Goal: Book appointment/travel/reservation

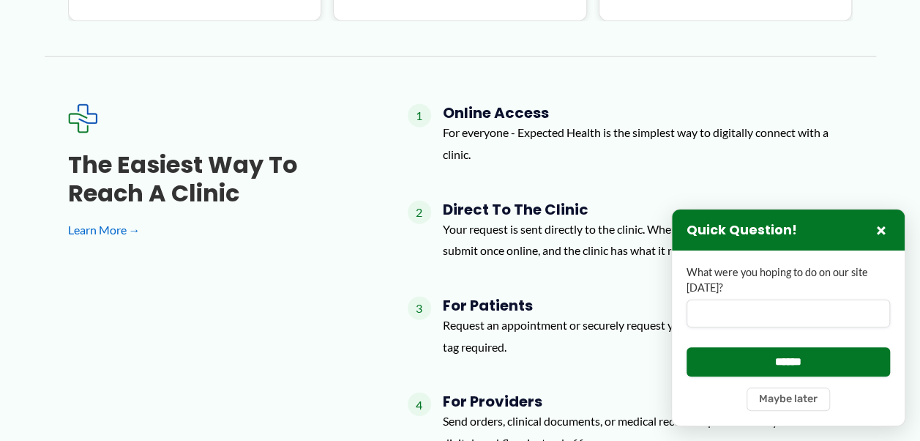
scroll to position [1855, 0]
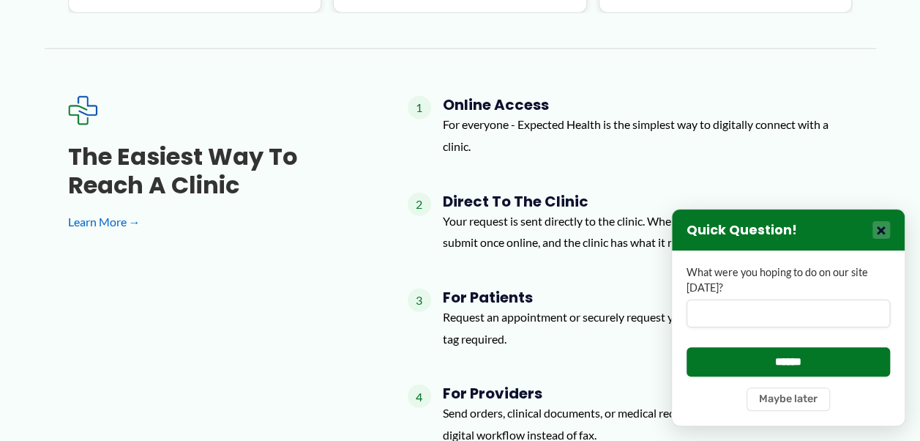
click at [880, 230] on button "×" at bounding box center [882, 230] width 18 height 18
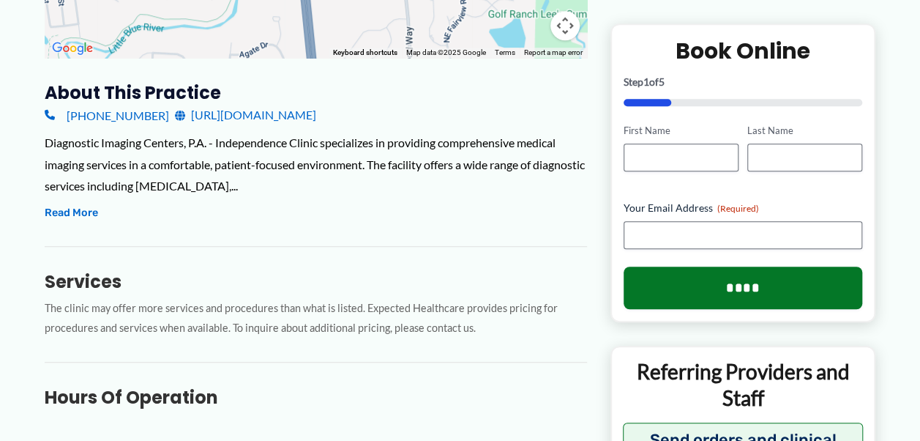
scroll to position [473, 0]
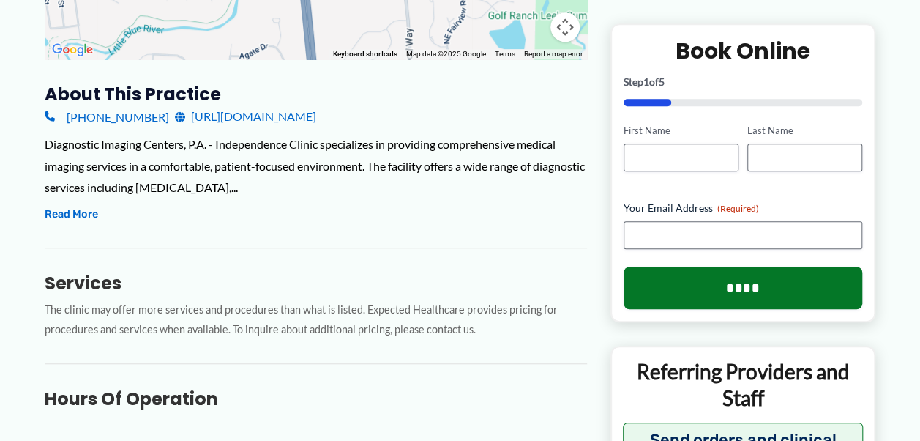
click at [587, 175] on div "← Move left → Move right ↑ Move up ↓ Move down + Zoom in - Zoom out Home Jump l…" at bounding box center [461, 278] width 832 height 1024
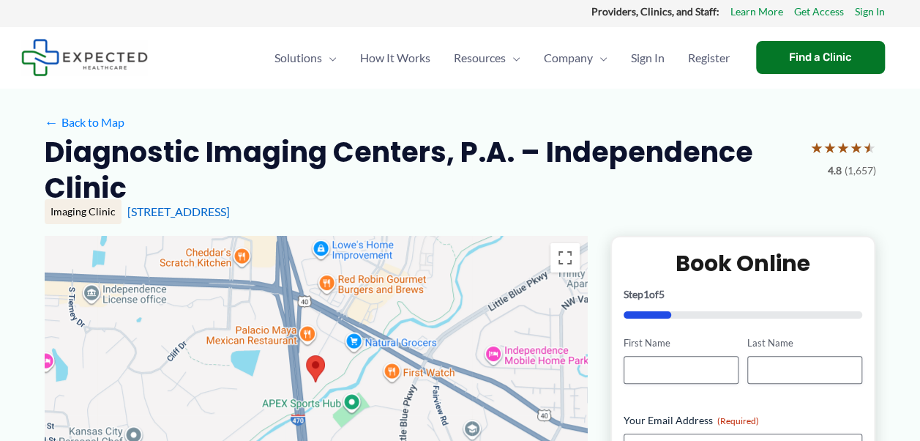
scroll to position [0, 0]
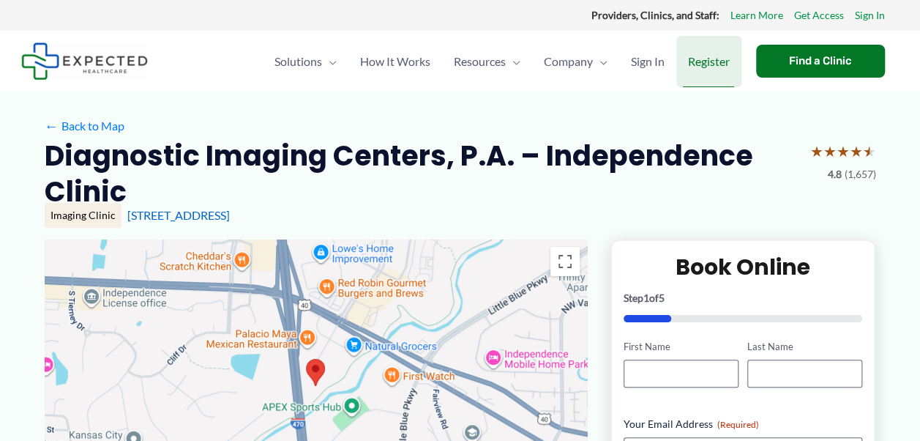
click at [698, 63] on span "Register" at bounding box center [709, 61] width 42 height 51
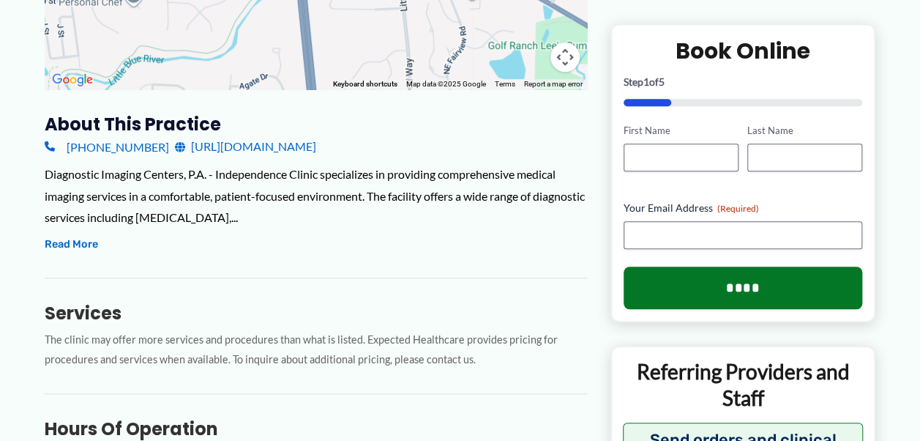
scroll to position [469, 0]
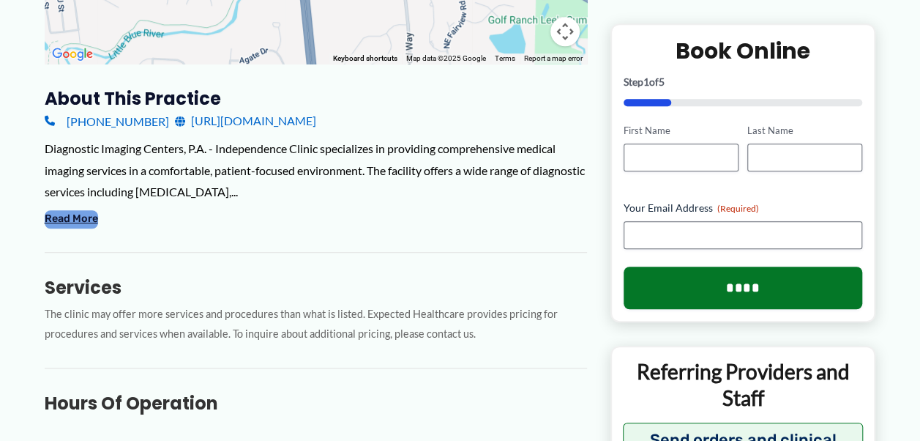
click at [46, 215] on button "Read More" at bounding box center [71, 219] width 53 height 18
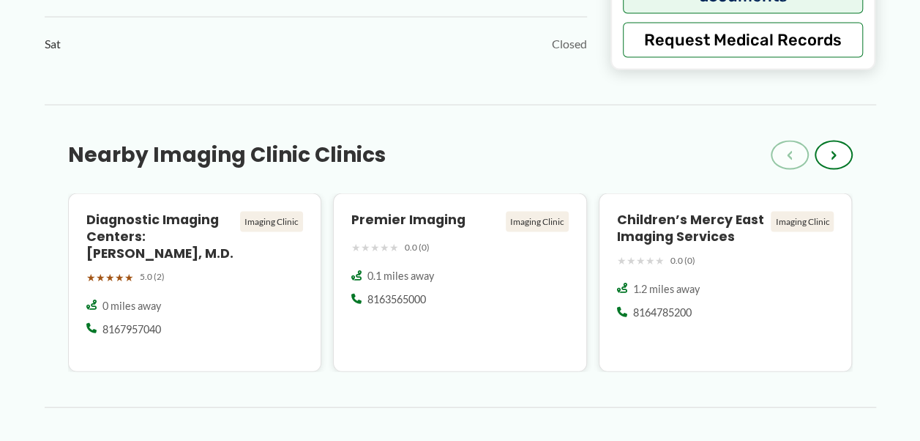
scroll to position [1406, 0]
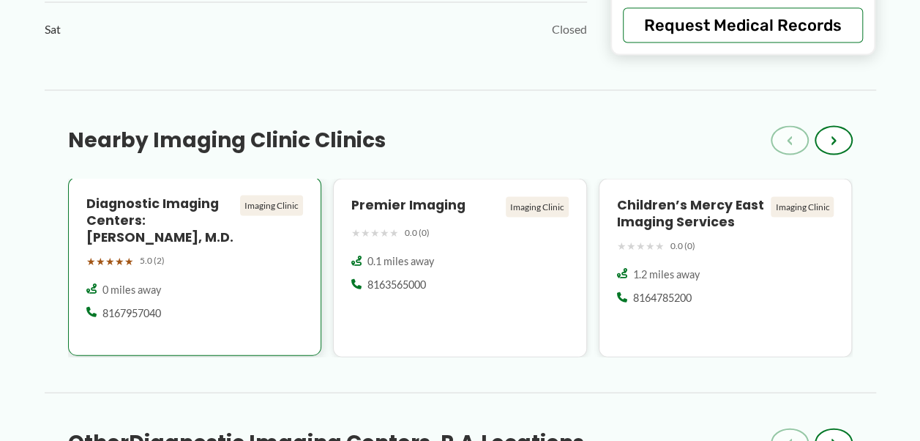
click at [195, 202] on h4 "Diagnostic Imaging Centers: [PERSON_NAME], M.D." at bounding box center [160, 221] width 149 height 51
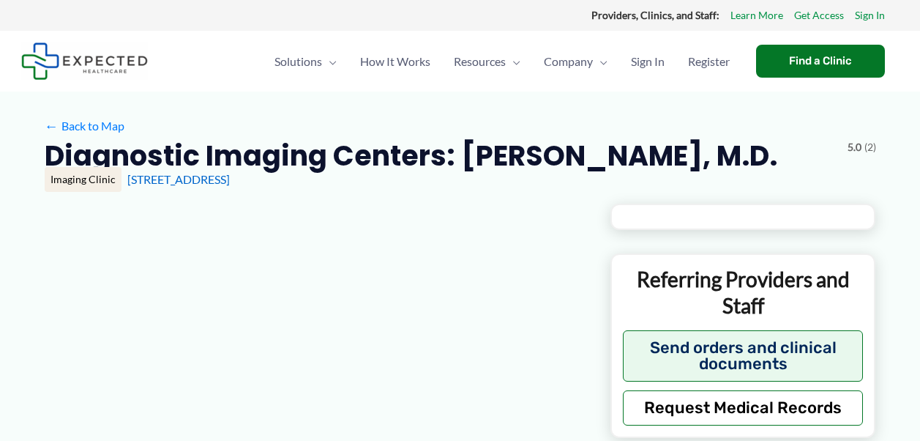
type input "**********"
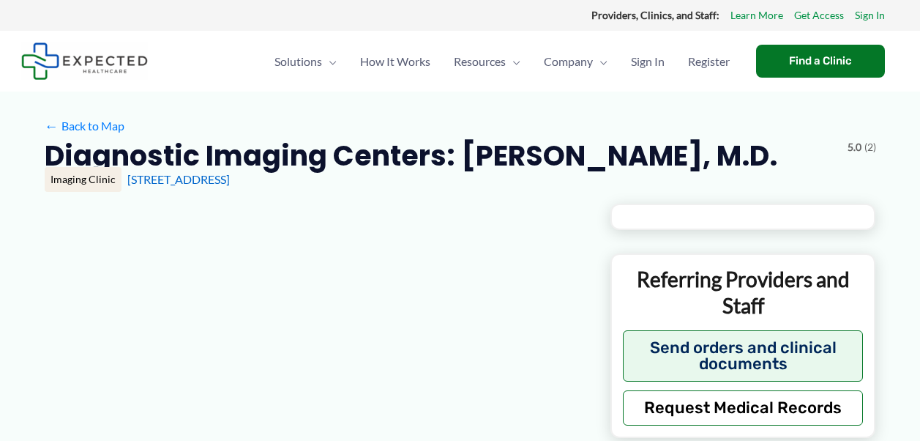
type input "**********"
